Goal: Information Seeking & Learning: Learn about a topic

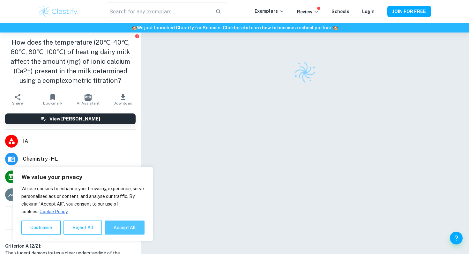
click at [133, 223] on button "Accept All" at bounding box center [125, 228] width 40 height 14
checkbox input "true"
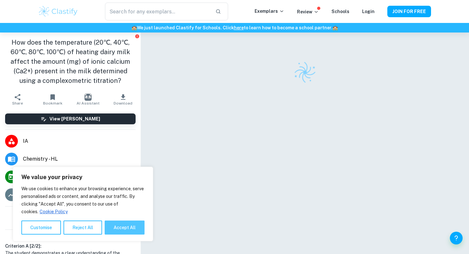
checkbox input "true"
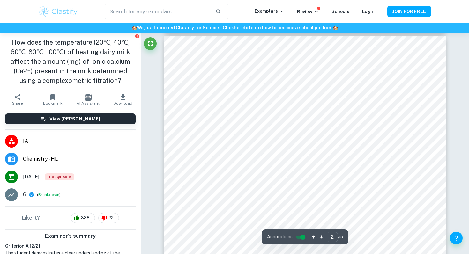
type input "1"
